Goal: Information Seeking & Learning: Learn about a topic

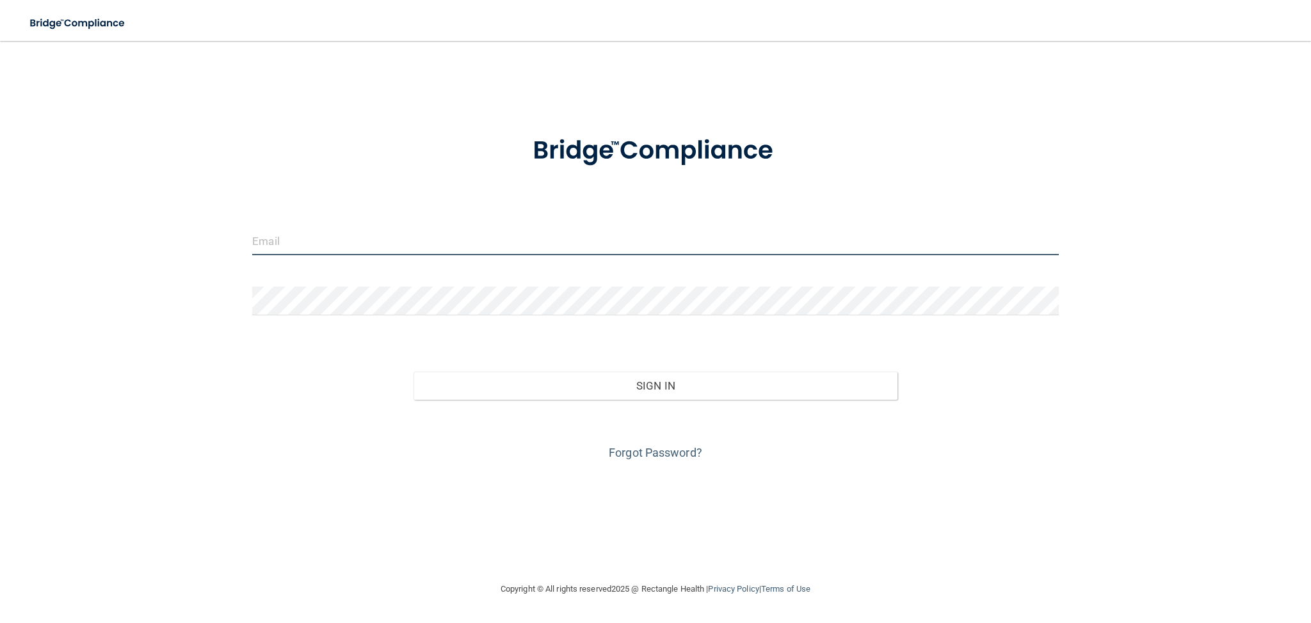
click at [587, 255] on input "email" at bounding box center [655, 241] width 806 height 29
type input "[EMAIL_ADDRESS][DOMAIN_NAME]"
click at [413, 372] on button "Sign In" at bounding box center [655, 386] width 484 height 28
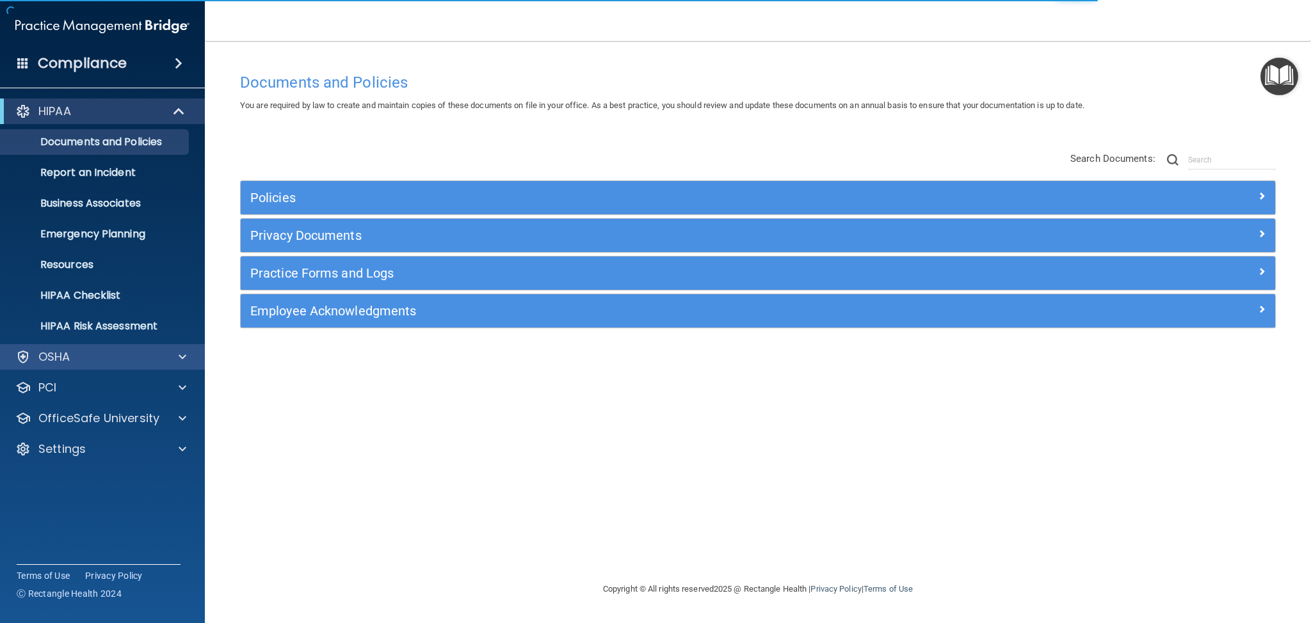
click at [122, 367] on div "OSHA" at bounding box center [102, 357] width 205 height 26
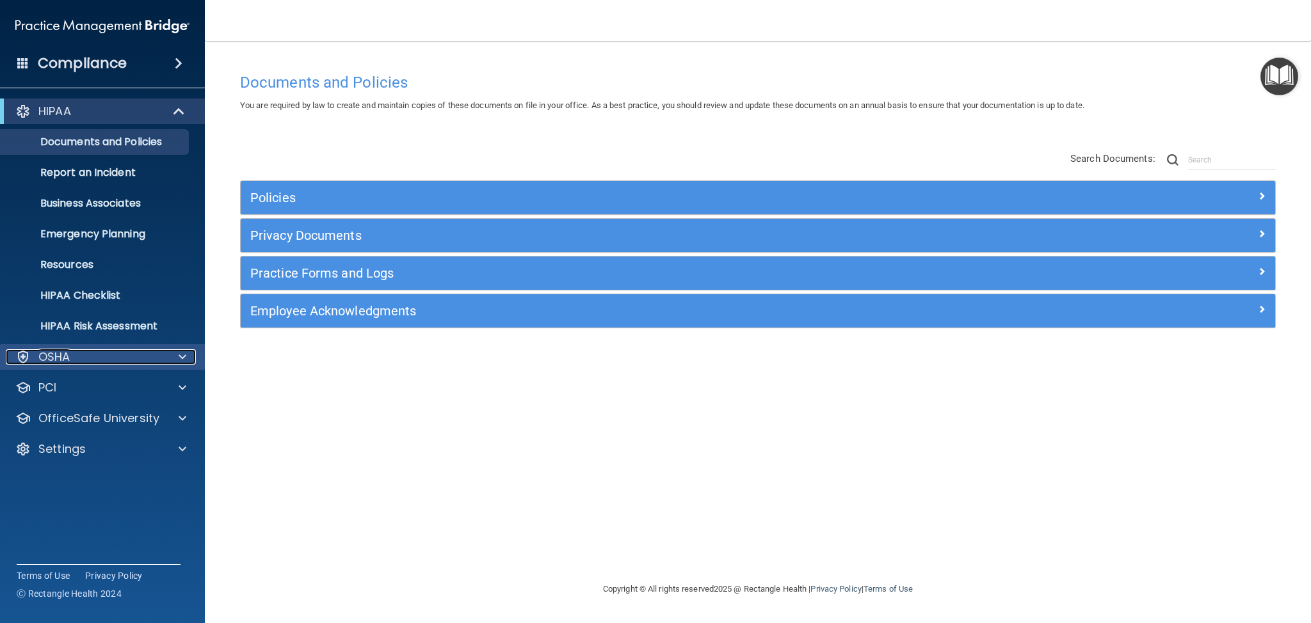
click at [184, 355] on span at bounding box center [183, 356] width 8 height 15
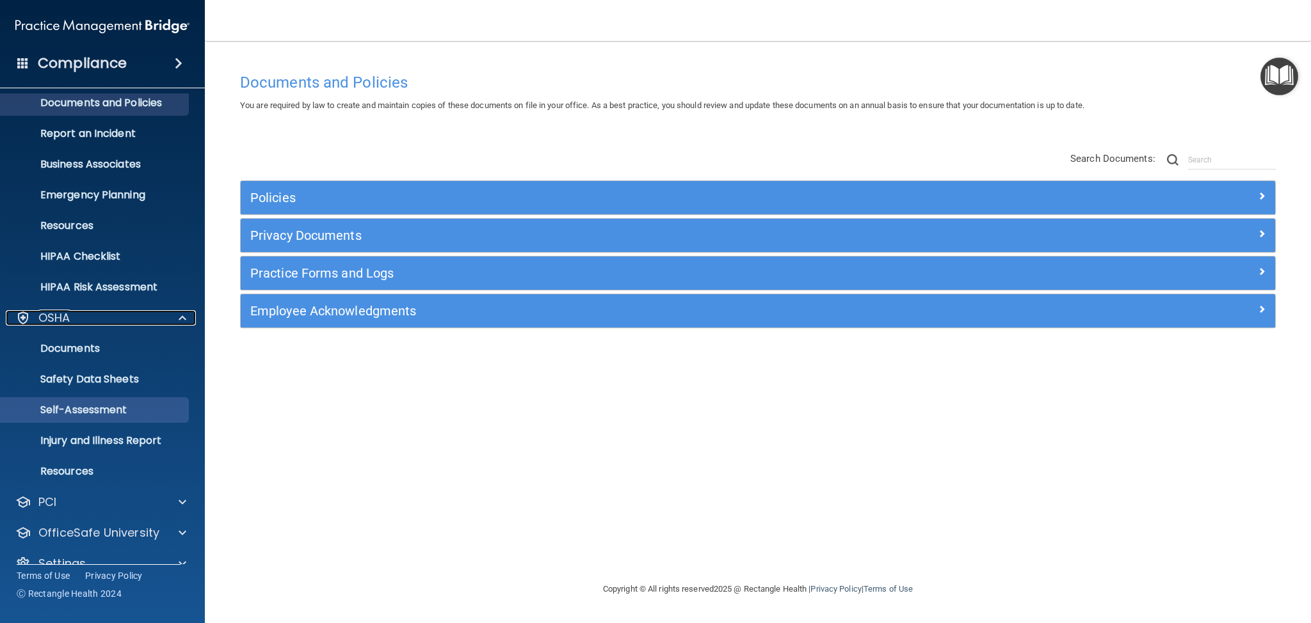
scroll to position [61, 0]
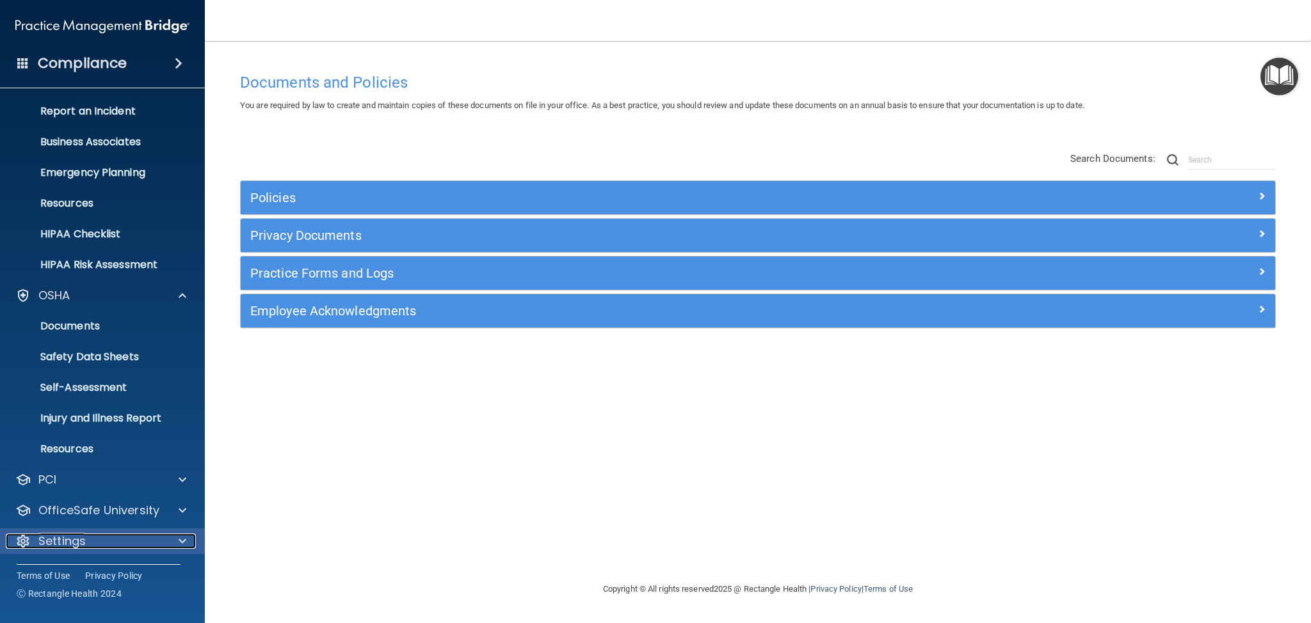
click at [163, 541] on div "Settings" at bounding box center [85, 541] width 159 height 15
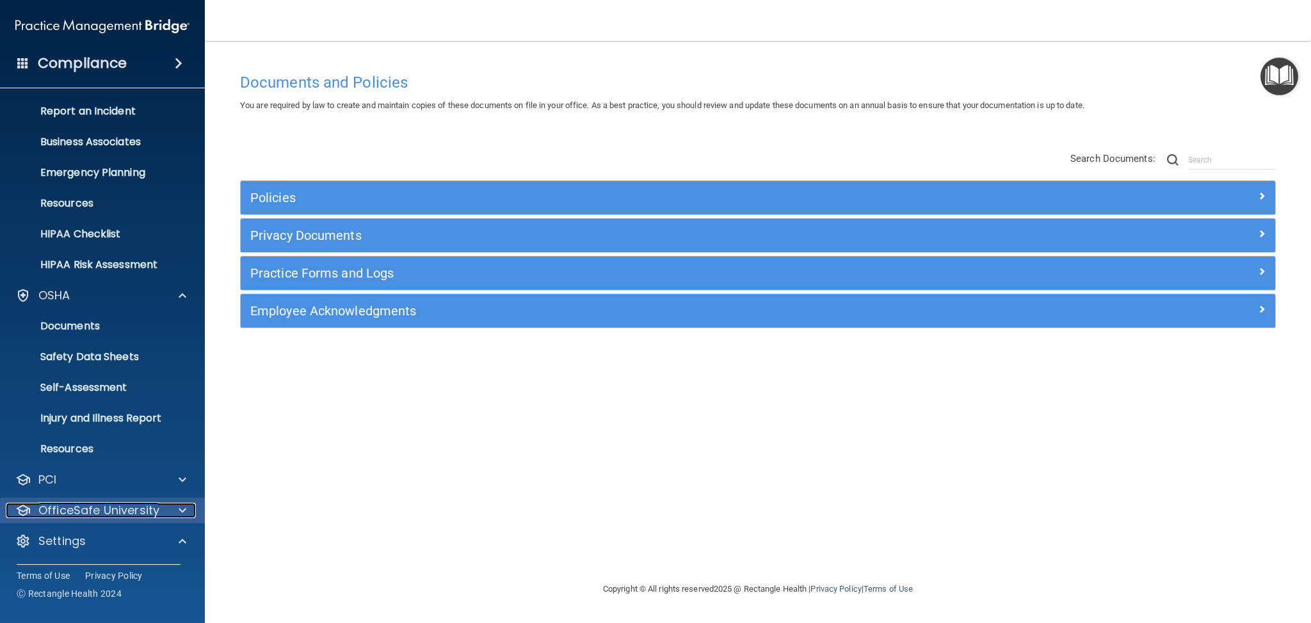
click at [165, 512] on div at bounding box center [180, 510] width 32 height 15
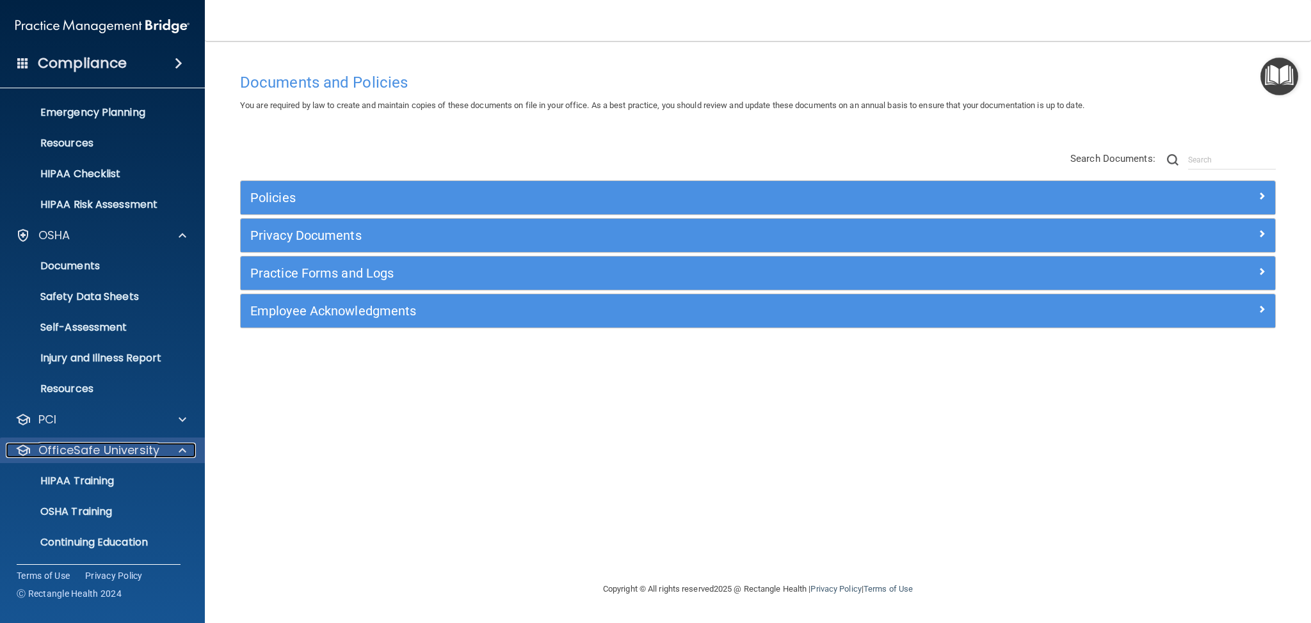
scroll to position [189, 0]
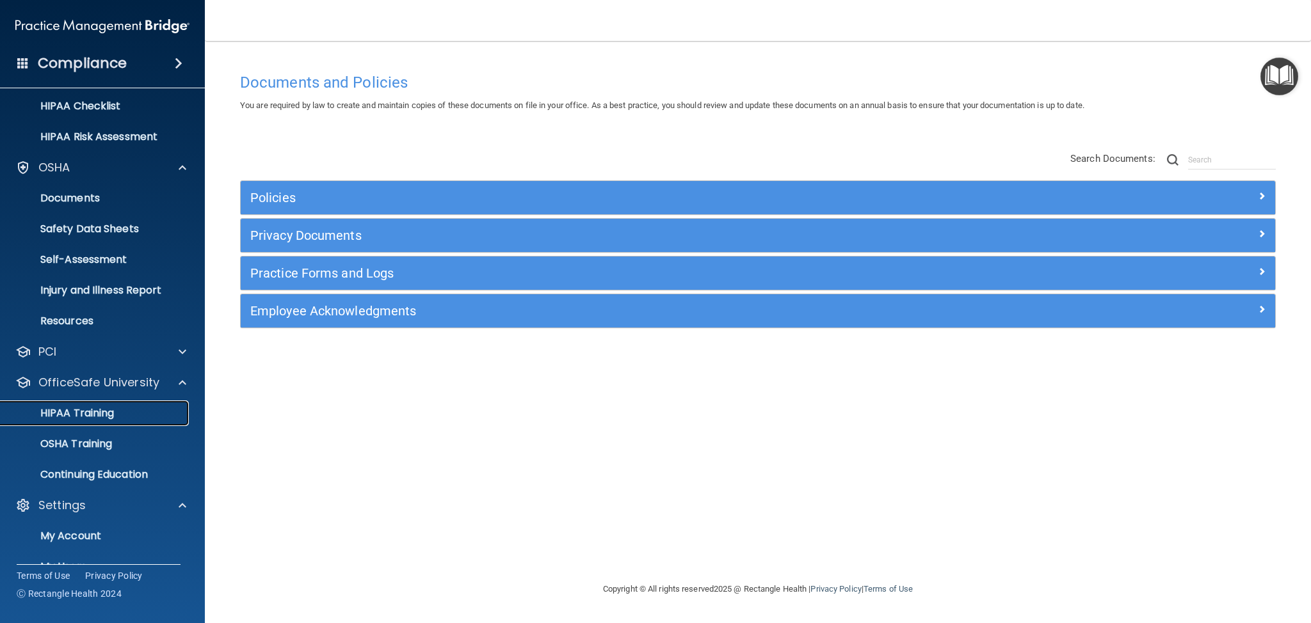
click at [100, 413] on p "HIPAA Training" at bounding box center [61, 413] width 106 height 13
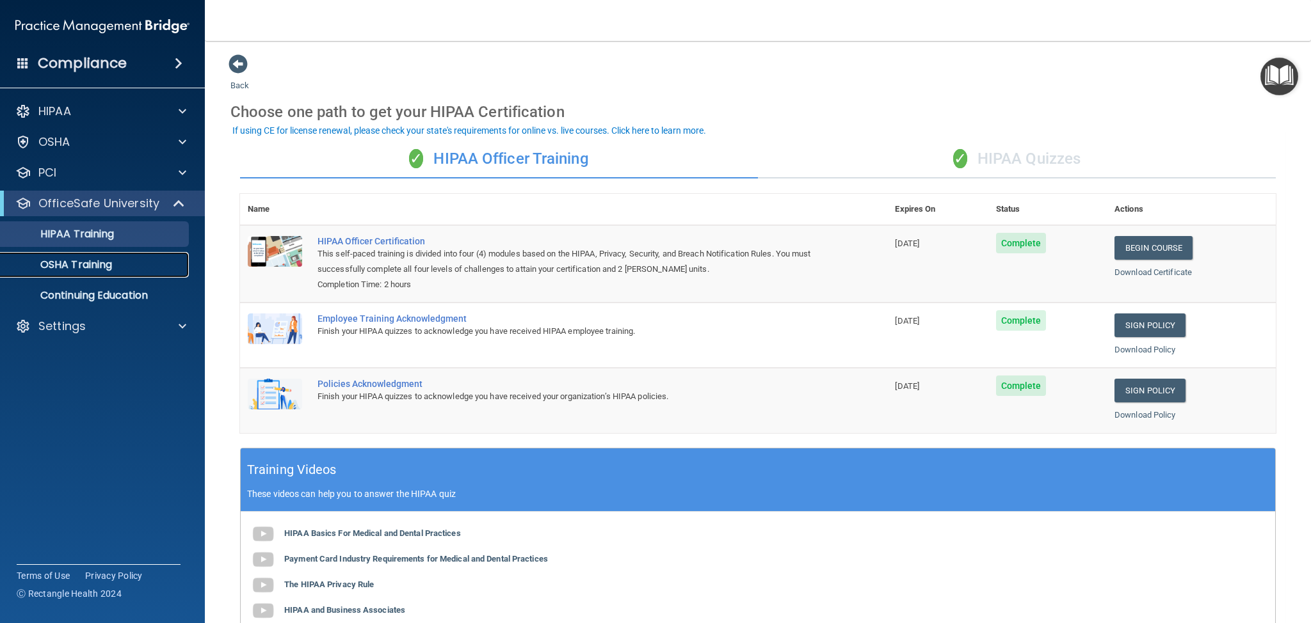
click at [97, 268] on p "OSHA Training" at bounding box center [60, 265] width 104 height 13
